Goal: Task Accomplishment & Management: Manage account settings

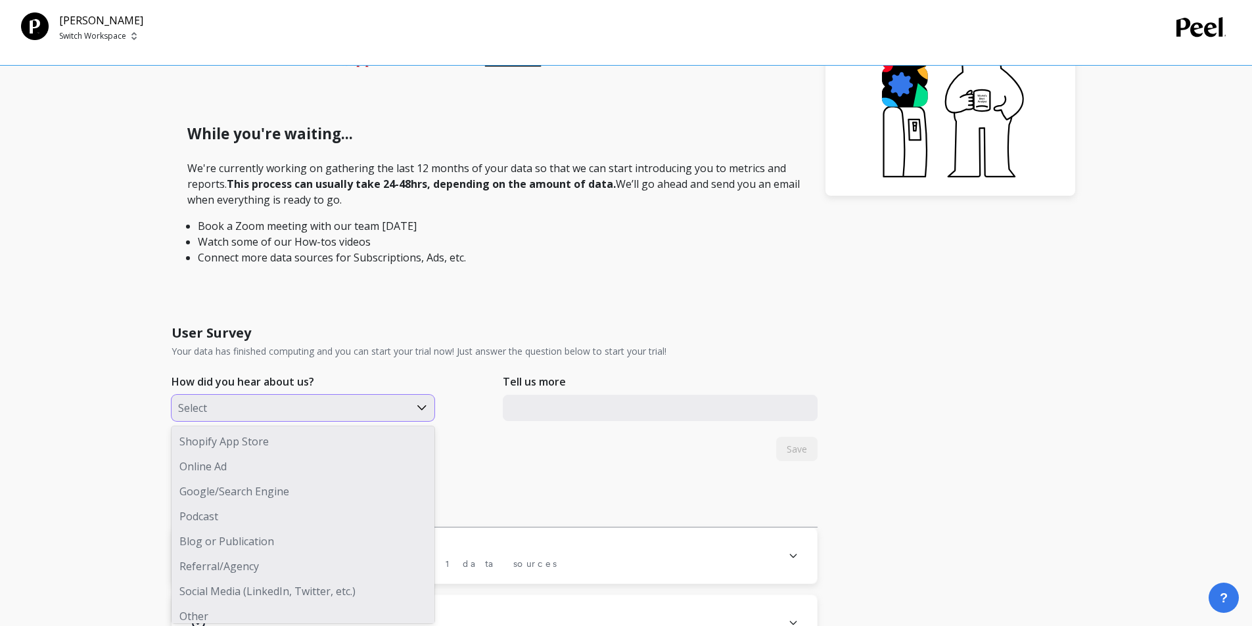
scroll to position [348, 0]
click at [272, 419] on div "8 results available. Use Up and Down to choose options, press Enter to select t…" at bounding box center [303, 405] width 263 height 26
click at [259, 404] on div at bounding box center [290, 405] width 225 height 17
click at [277, 421] on div "Select" at bounding box center [291, 410] width 238 height 22
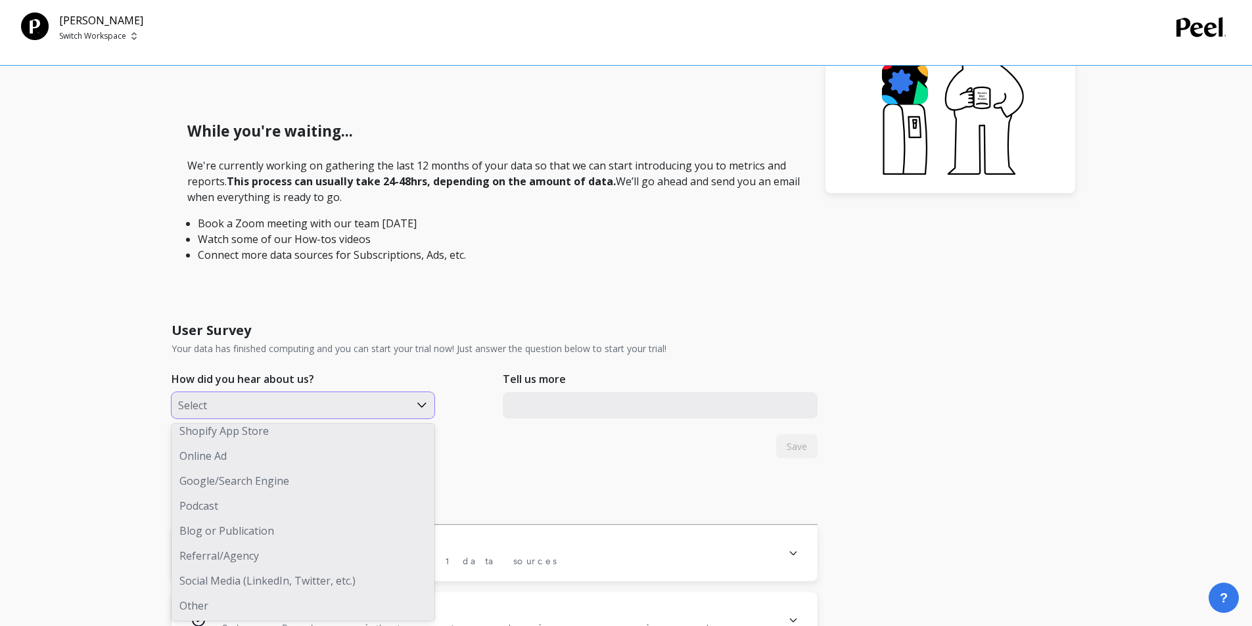
click at [226, 456] on div "Online Ad" at bounding box center [303, 456] width 263 height 25
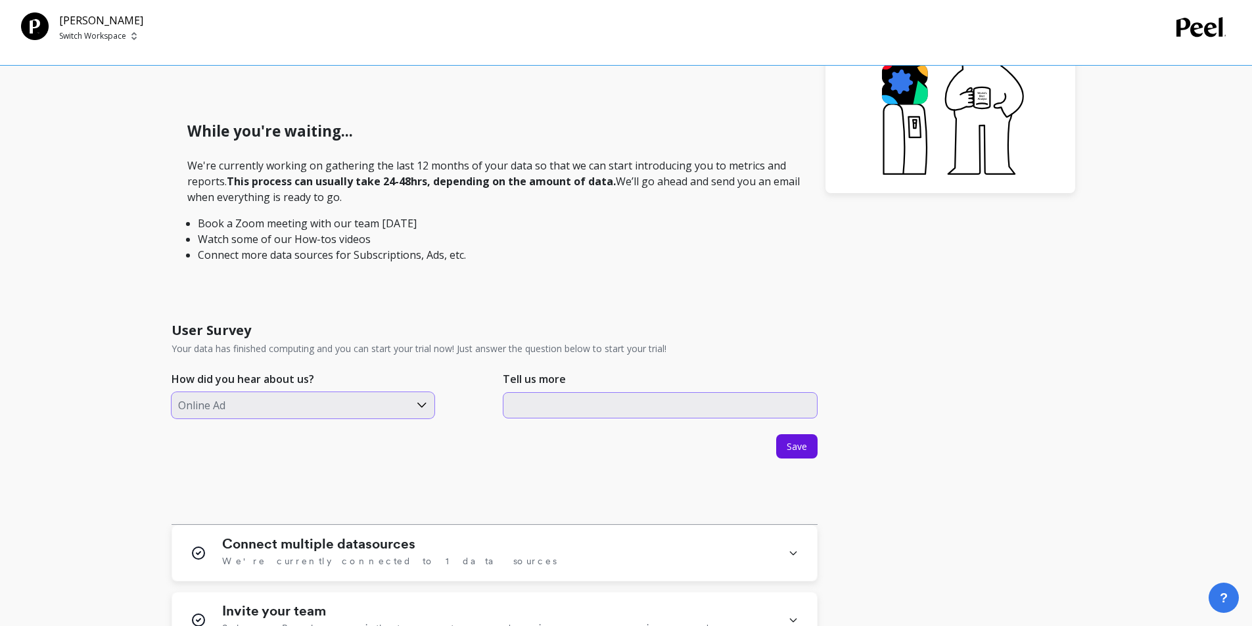
click at [567, 404] on input "text" at bounding box center [661, 405] width 316 height 26
click at [590, 440] on button "Save" at bounding box center [796, 447] width 41 height 24
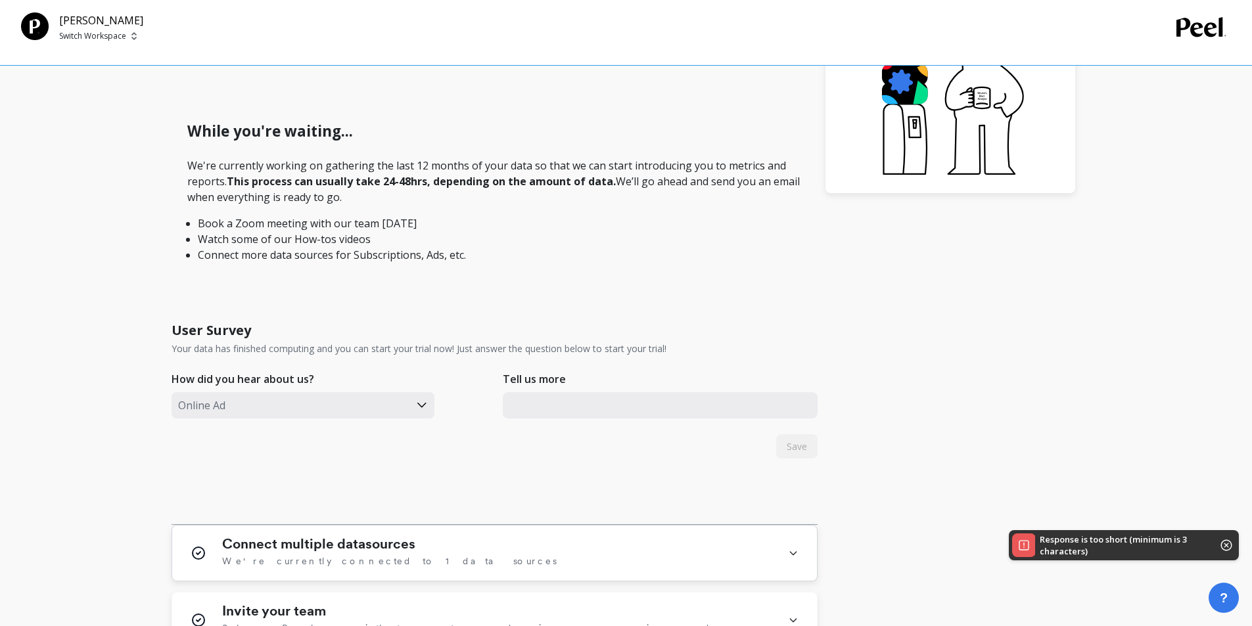
scroll to position [480, 0]
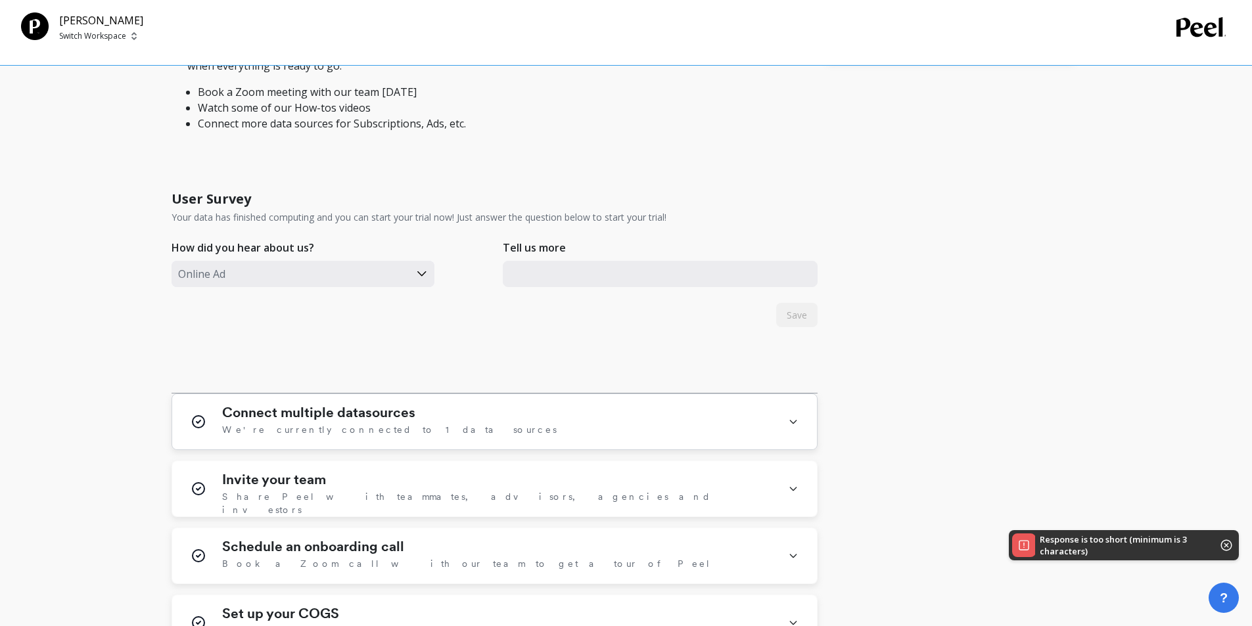
click at [426, 419] on div "Connect multiple datasources We're currently connected to 1 data sources" at bounding box center [497, 422] width 550 height 34
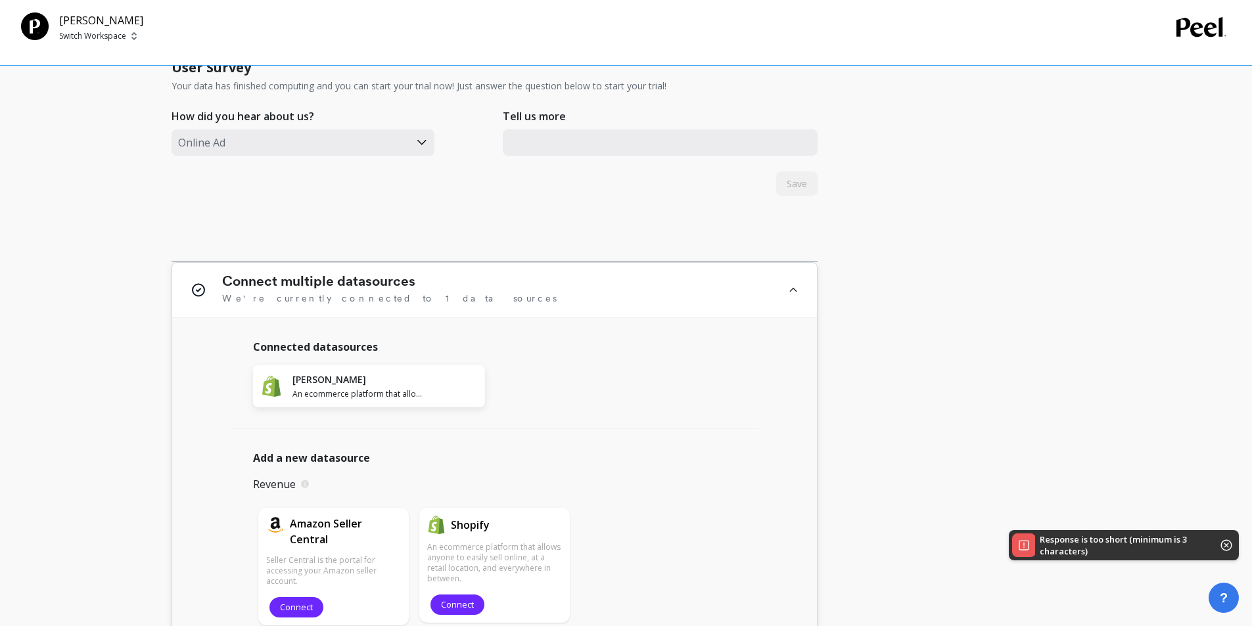
scroll to position [743, 0]
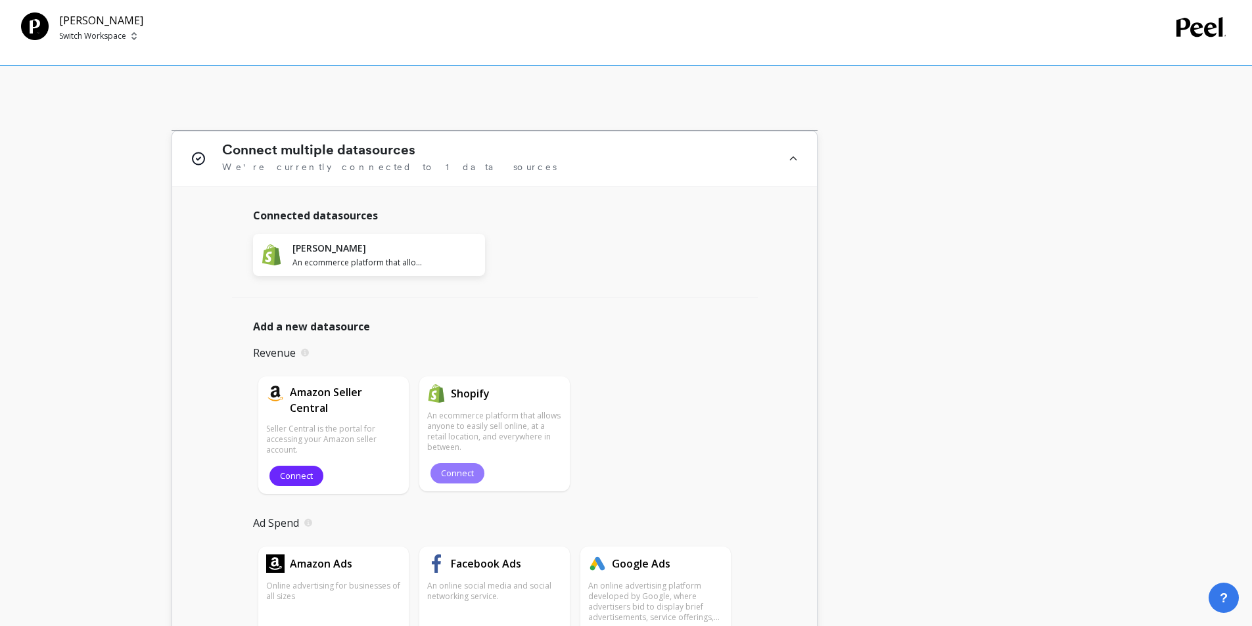
click at [466, 474] on span "Connect" at bounding box center [457, 473] width 33 height 12
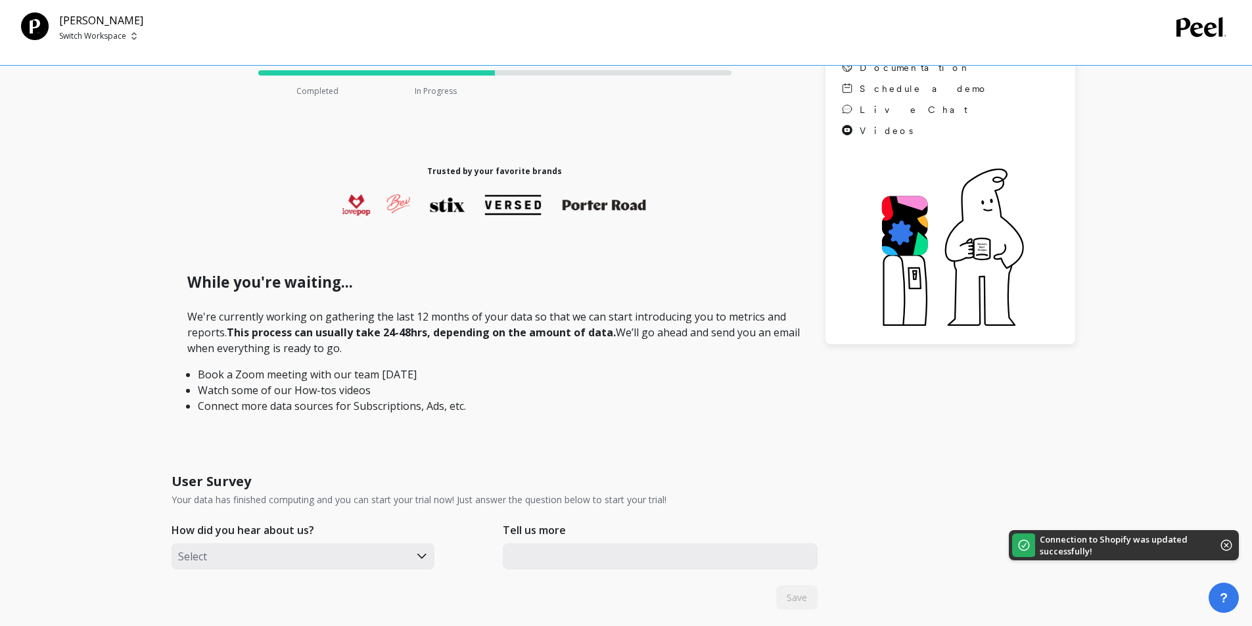
scroll to position [131, 0]
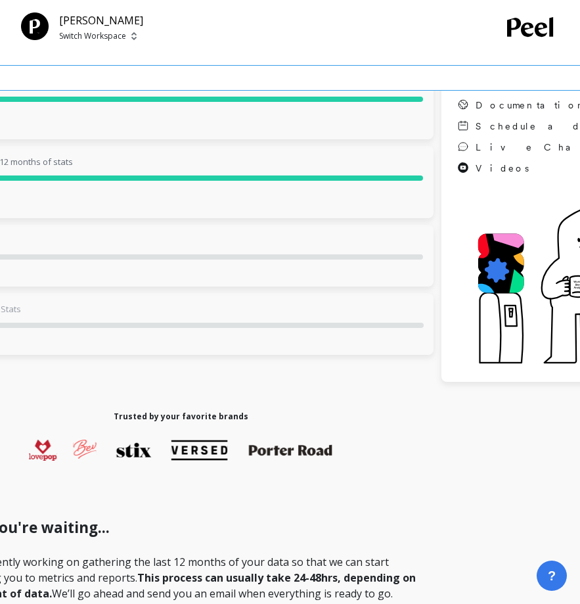
scroll to position [394, 0]
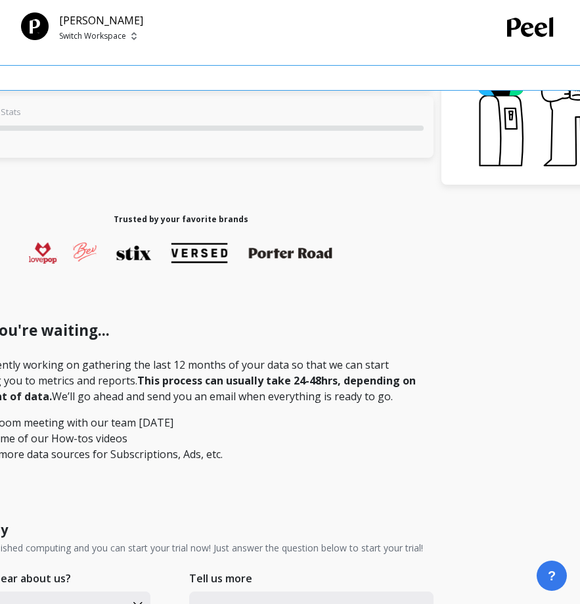
click at [77, 42] on div "WG Disty Switch Workspace" at bounding box center [290, 33] width 580 height 66
click at [77, 35] on p "Switch Workspace" at bounding box center [92, 36] width 67 height 11
click at [109, 108] on div "W WG Disty" at bounding box center [142, 99] width 154 height 25
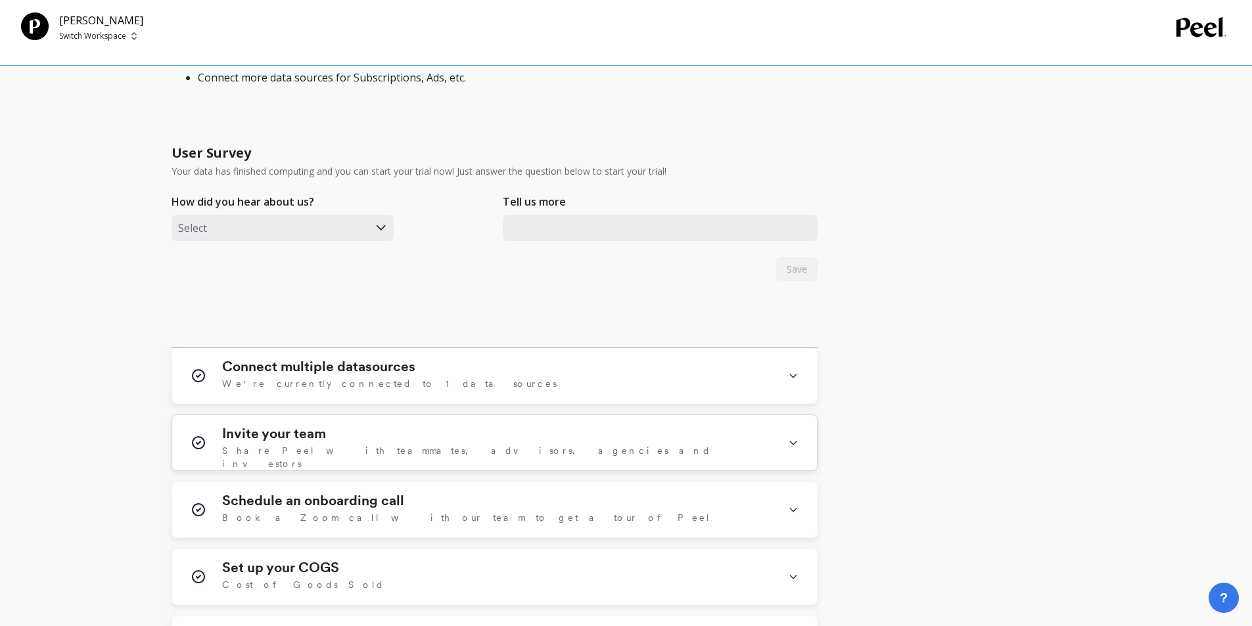
scroll to position [723, 0]
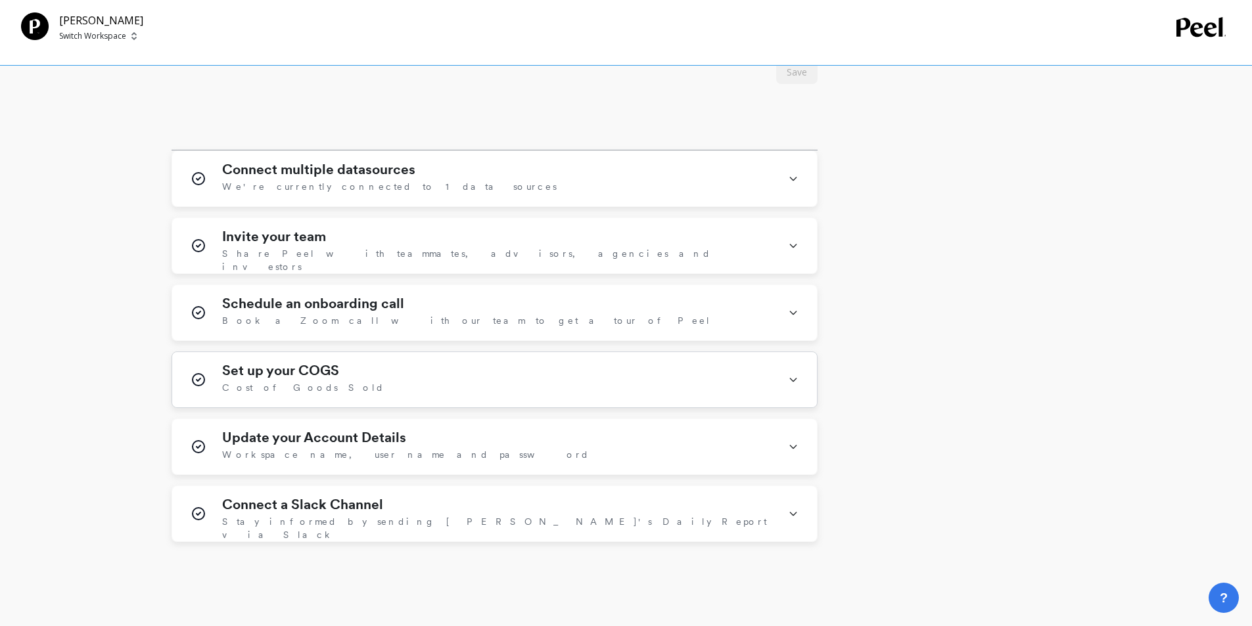
click at [329, 369] on h1 "Set up your COGS" at bounding box center [280, 371] width 117 height 16
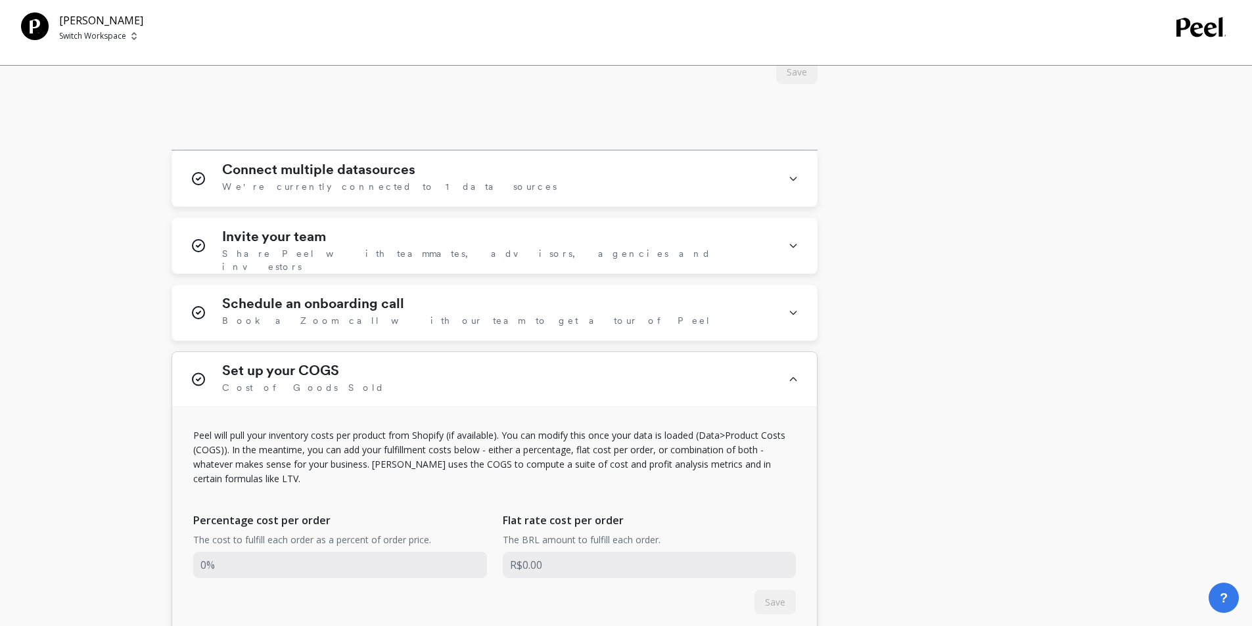
click at [329, 369] on h1 "Set up your COGS" at bounding box center [280, 371] width 117 height 16
